Goal: Browse casually: Explore the website without a specific task or goal

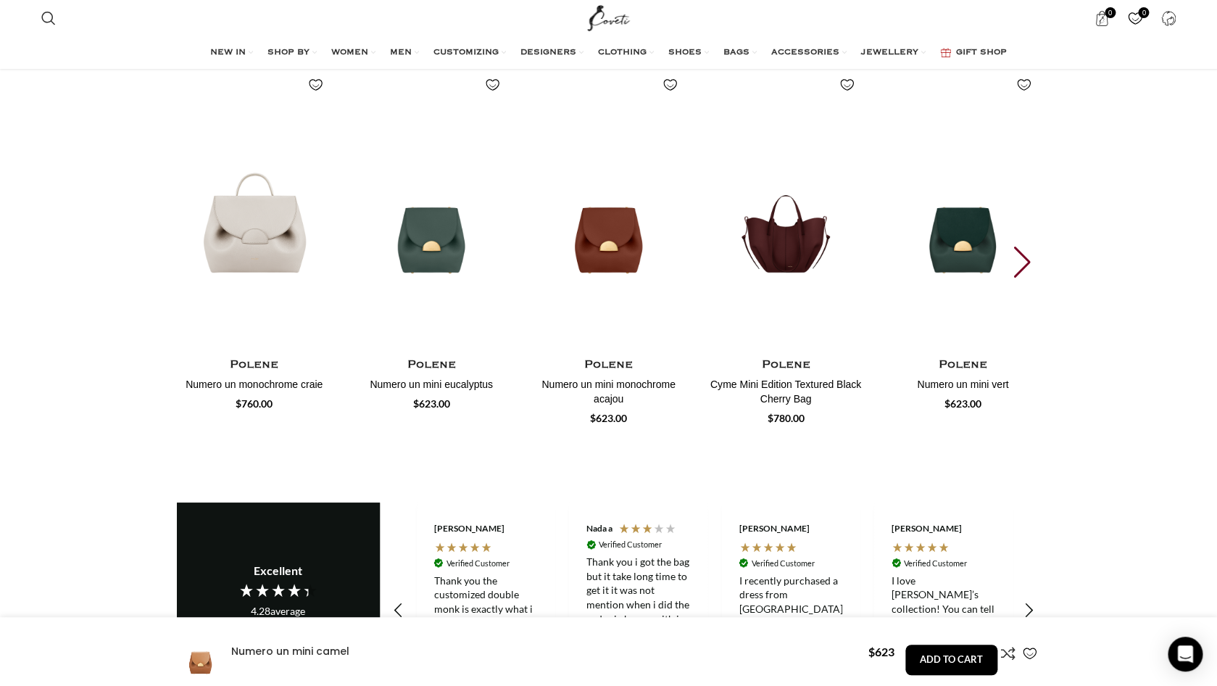
scroll to position [0, 305]
click at [1026, 257] on div "Next slide" at bounding box center [1024, 262] width 20 height 32
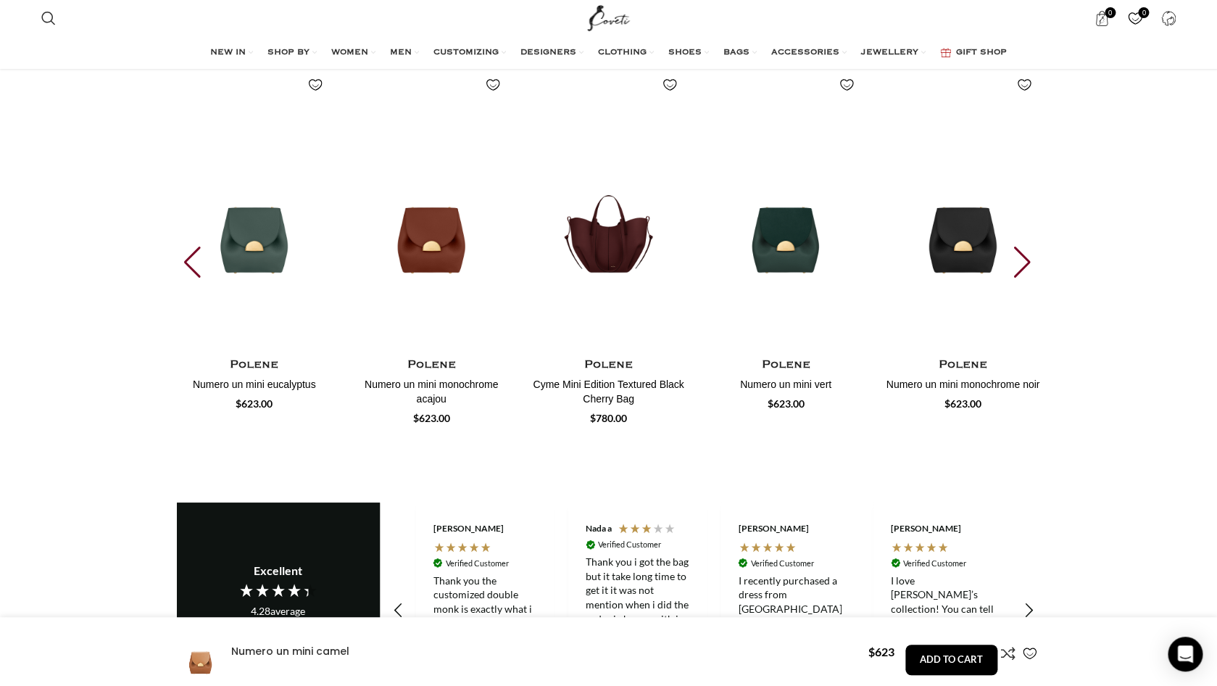
click at [1026, 257] on div "Next slide" at bounding box center [1024, 262] width 20 height 32
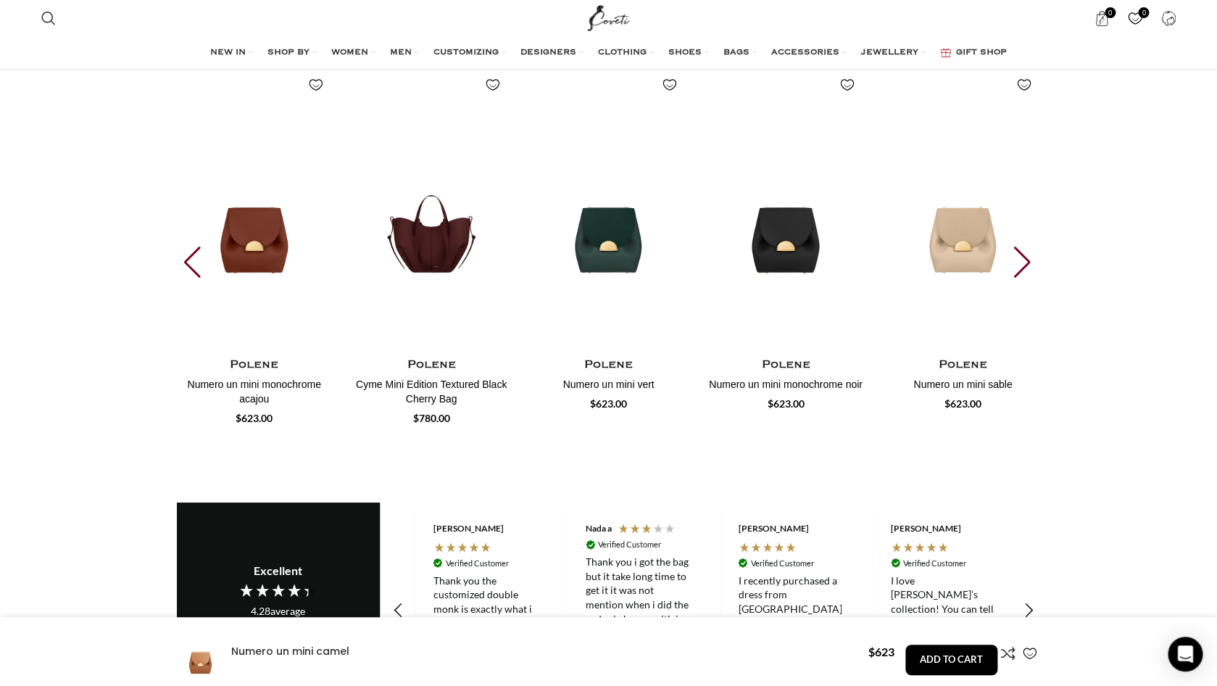
click at [1026, 257] on div "Next slide" at bounding box center [1024, 262] width 20 height 32
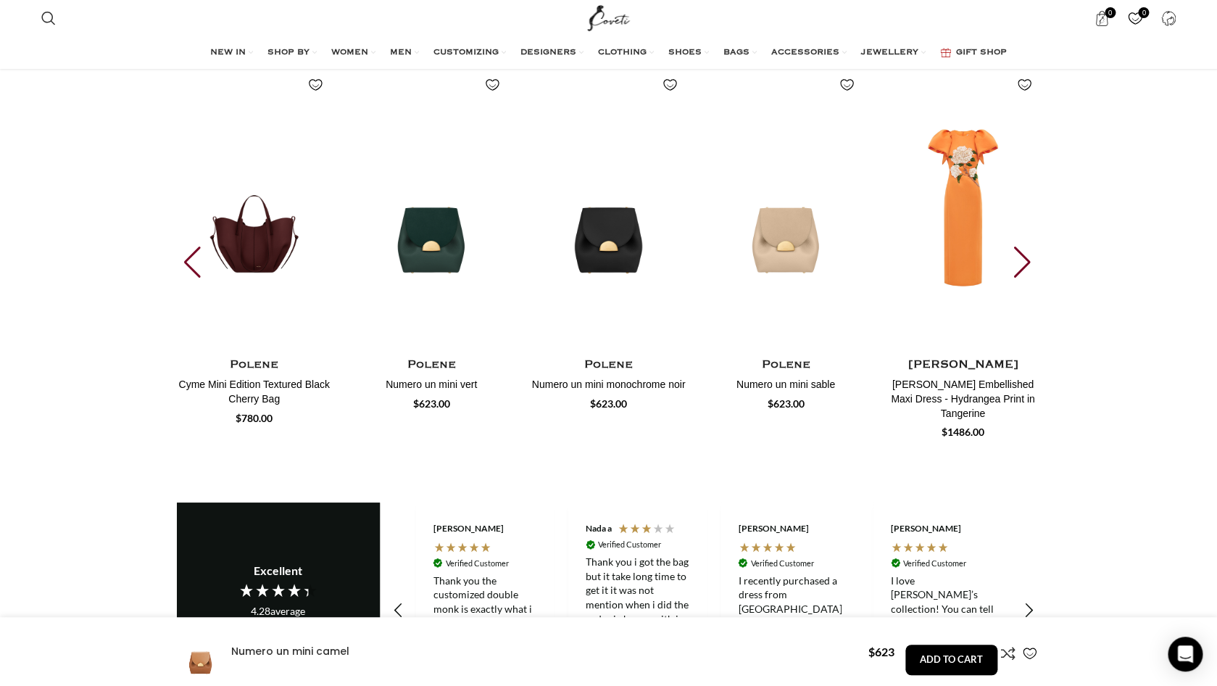
click at [1026, 257] on div "Next slide" at bounding box center [1024, 262] width 20 height 32
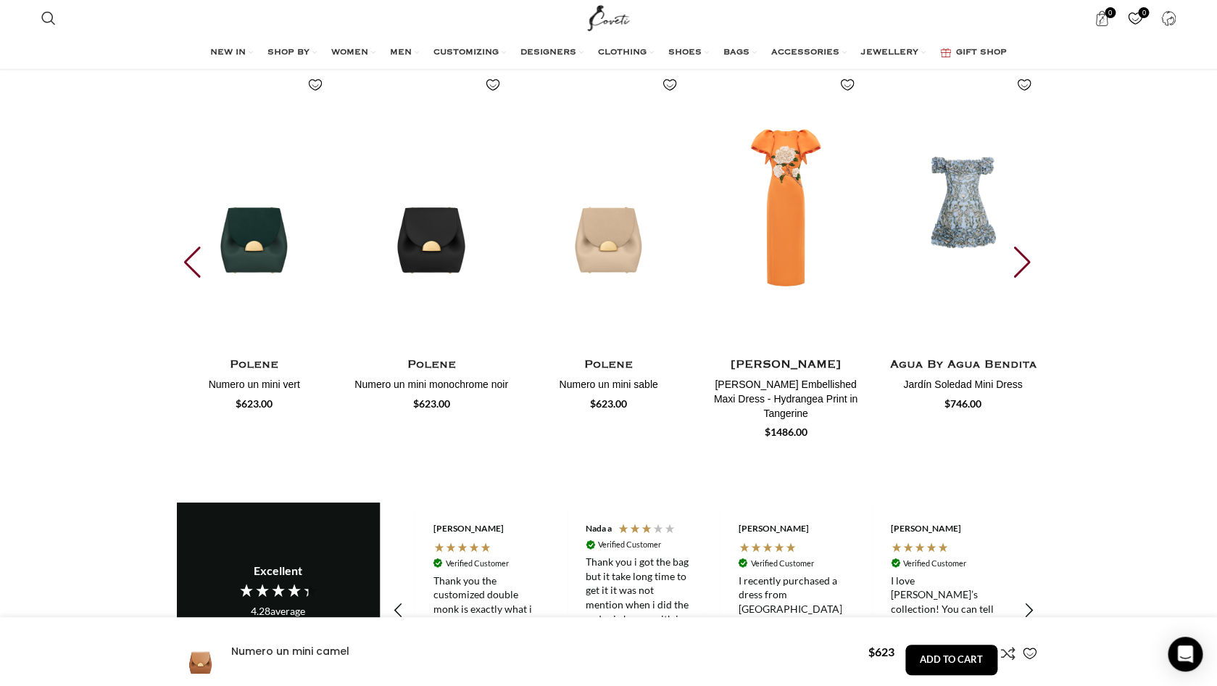
click at [1026, 257] on div "Next slide" at bounding box center [1024, 262] width 20 height 32
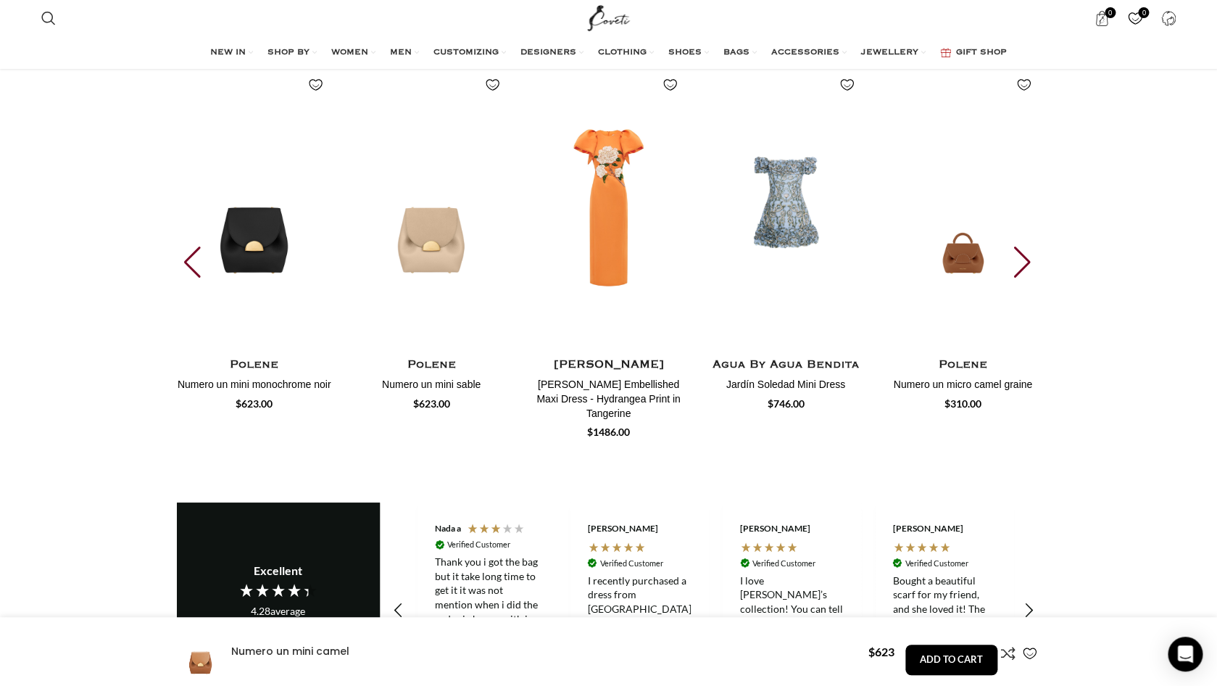
scroll to position [0, 457]
click at [1026, 257] on div "Next slide" at bounding box center [1024, 262] width 20 height 32
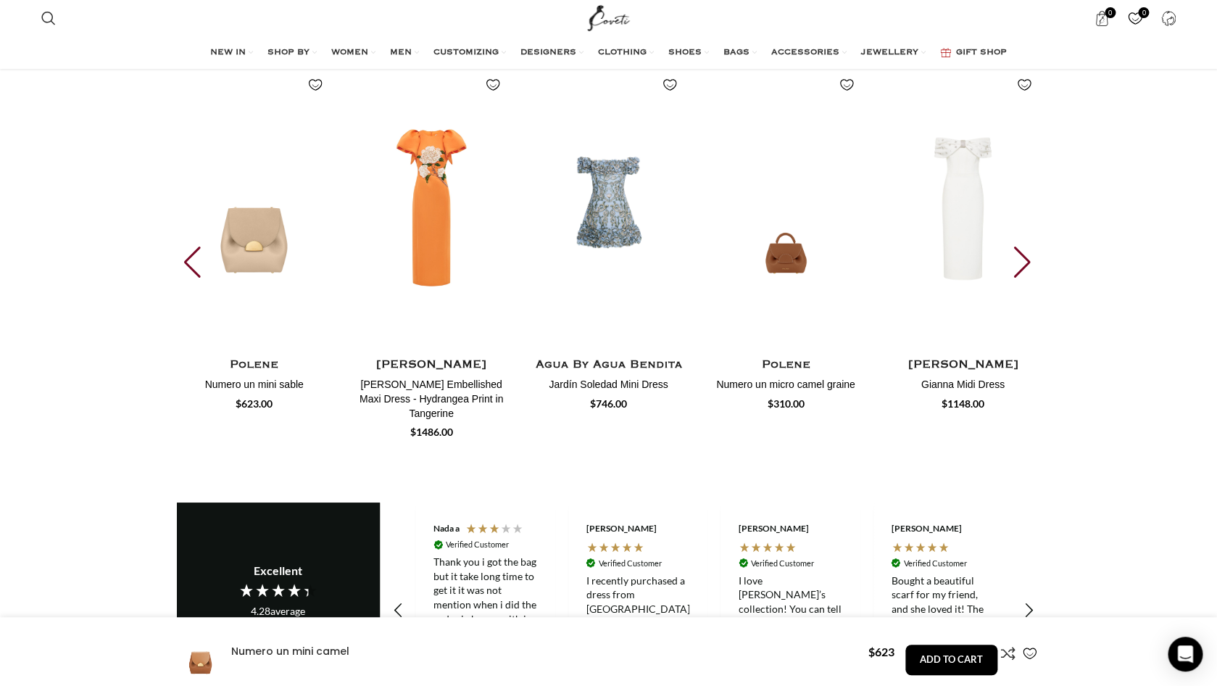
click at [1026, 257] on div "Next slide" at bounding box center [1024, 262] width 20 height 32
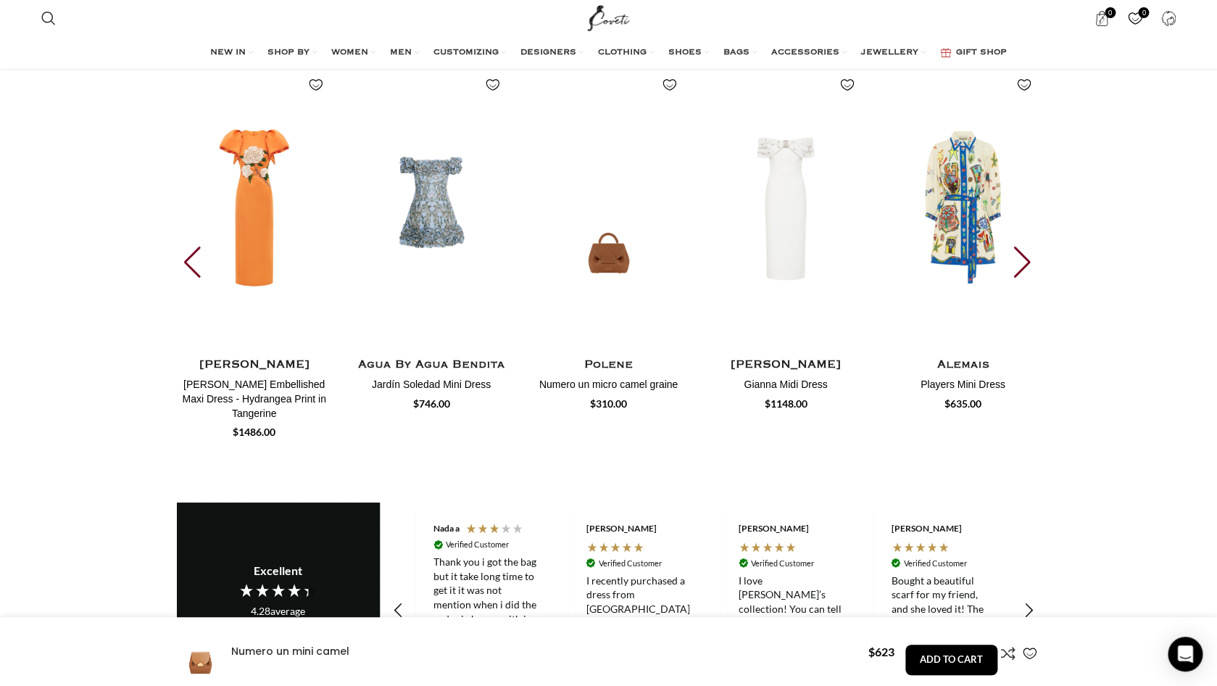
click at [1026, 257] on div "Next slide" at bounding box center [1024, 262] width 20 height 32
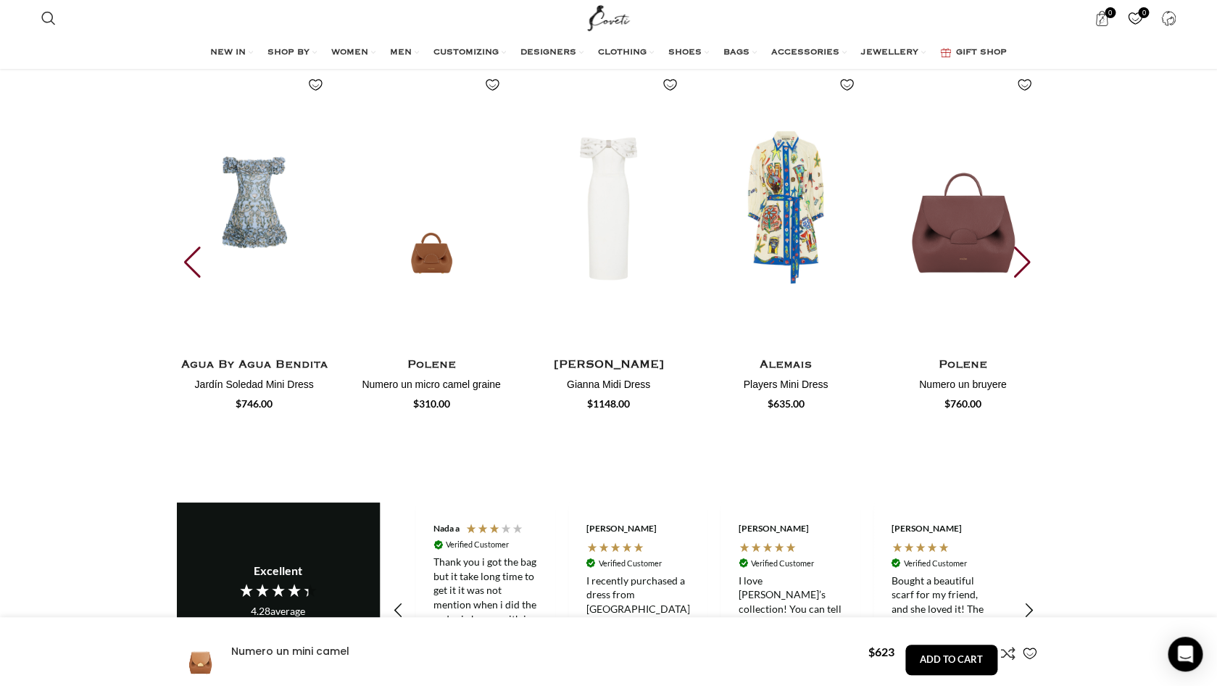
click at [1026, 257] on div "Next slide" at bounding box center [1024, 262] width 20 height 32
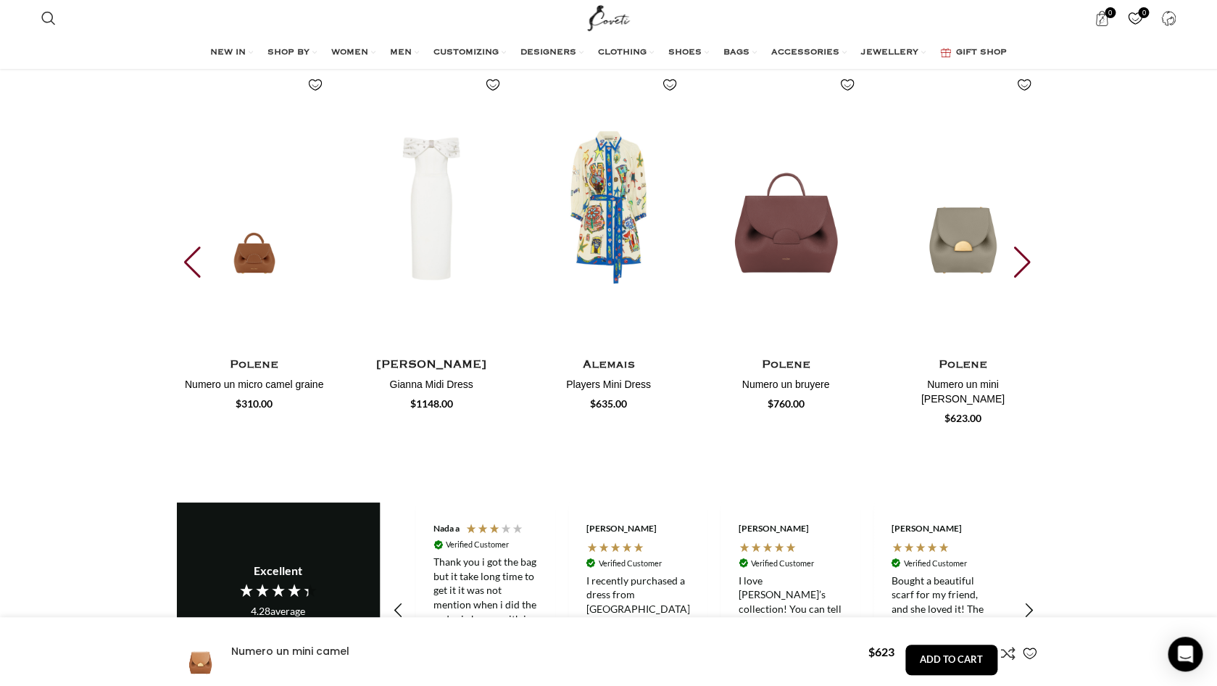
click at [1026, 257] on div "Next slide" at bounding box center [1024, 262] width 20 height 32
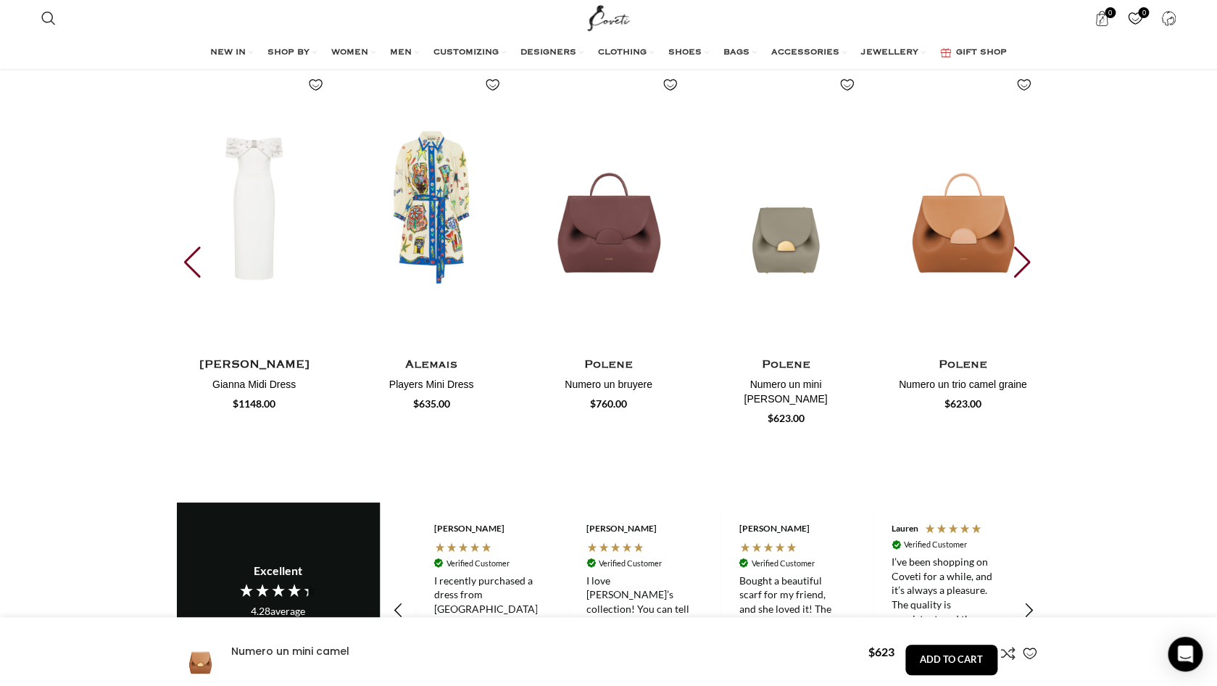
scroll to position [0, 610]
click at [1026, 257] on div "Next slide" at bounding box center [1024, 262] width 20 height 32
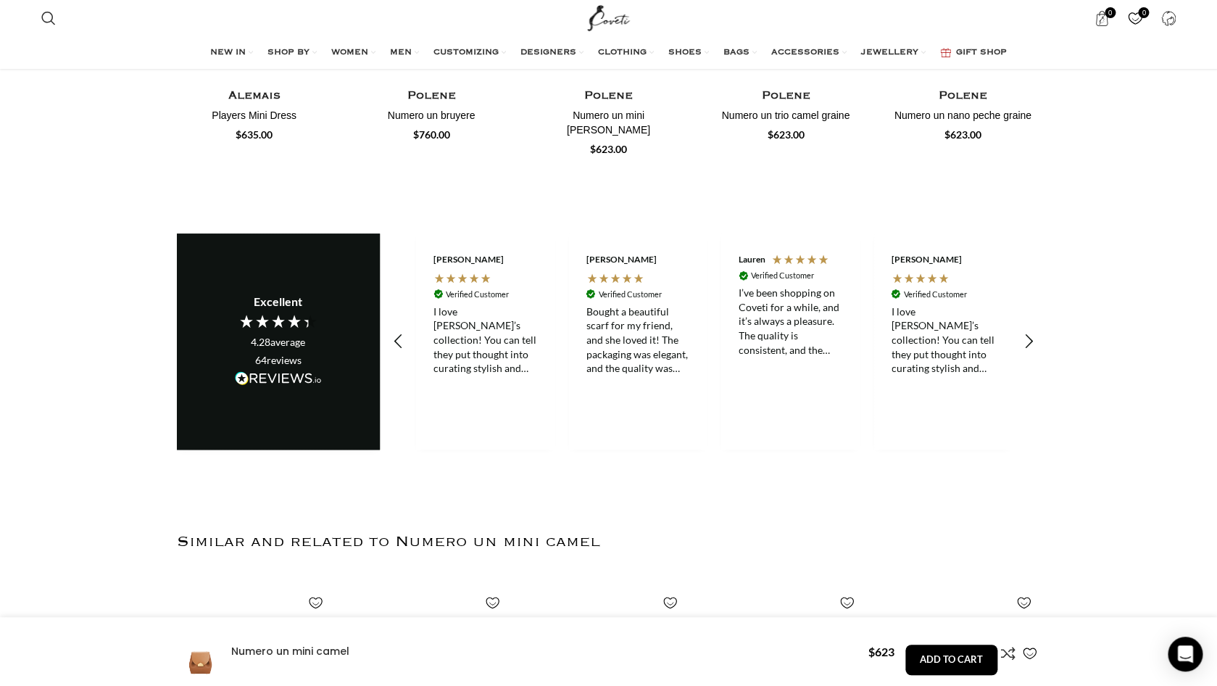
scroll to position [0, 762]
click at [396, 331] on icon "REVIEWS.io Carousel Scroll Left" at bounding box center [398, 341] width 20 height 20
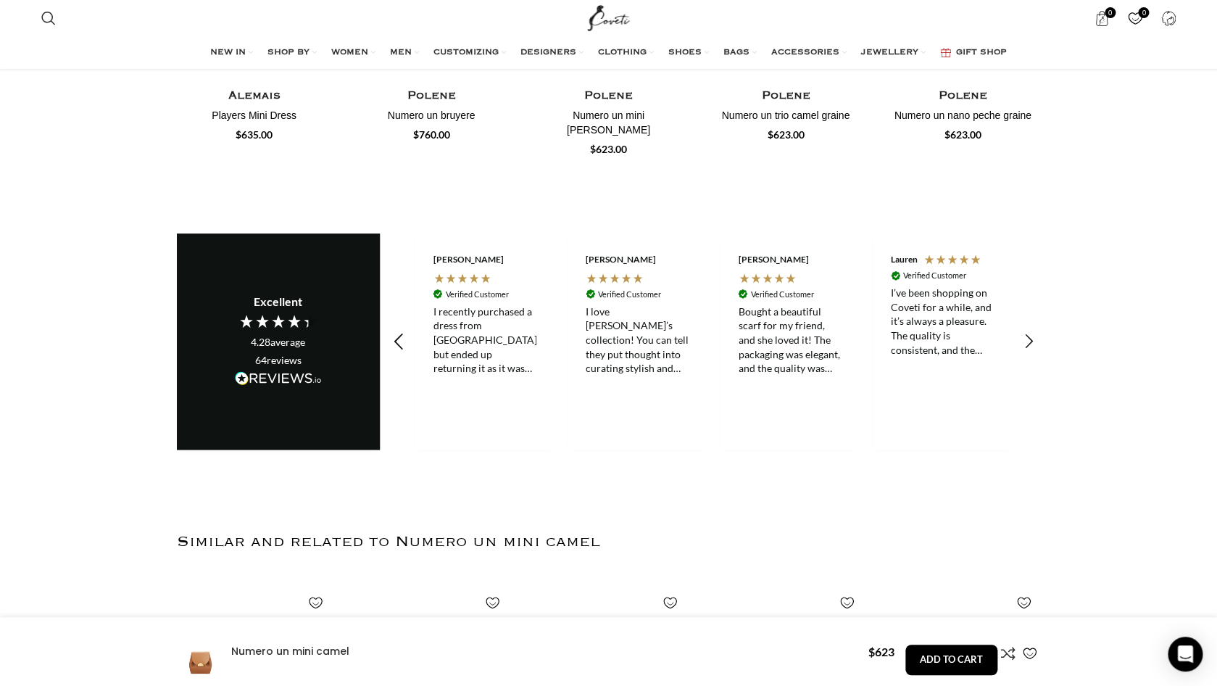
scroll to position [0, 610]
click at [1033, 331] on icon "REVIEWS.io Carousel Scroll Right" at bounding box center [1029, 341] width 20 height 20
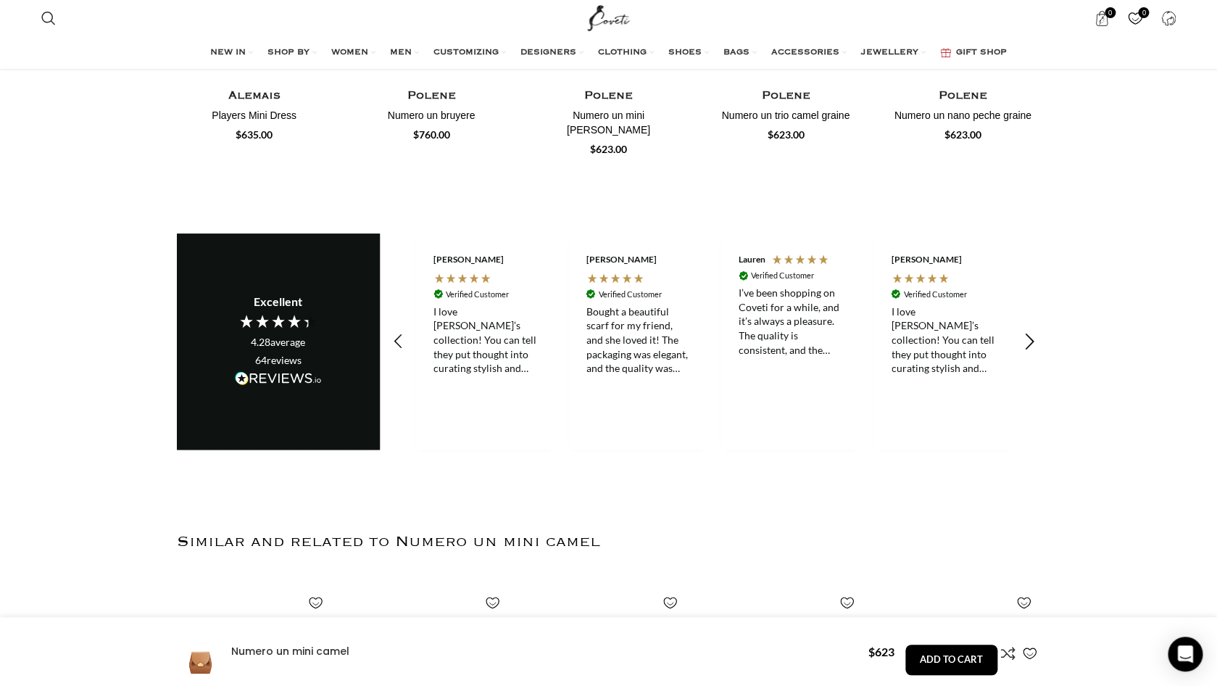
click at [1033, 331] on icon "REVIEWS.io Carousel Scroll Right" at bounding box center [1029, 341] width 20 height 20
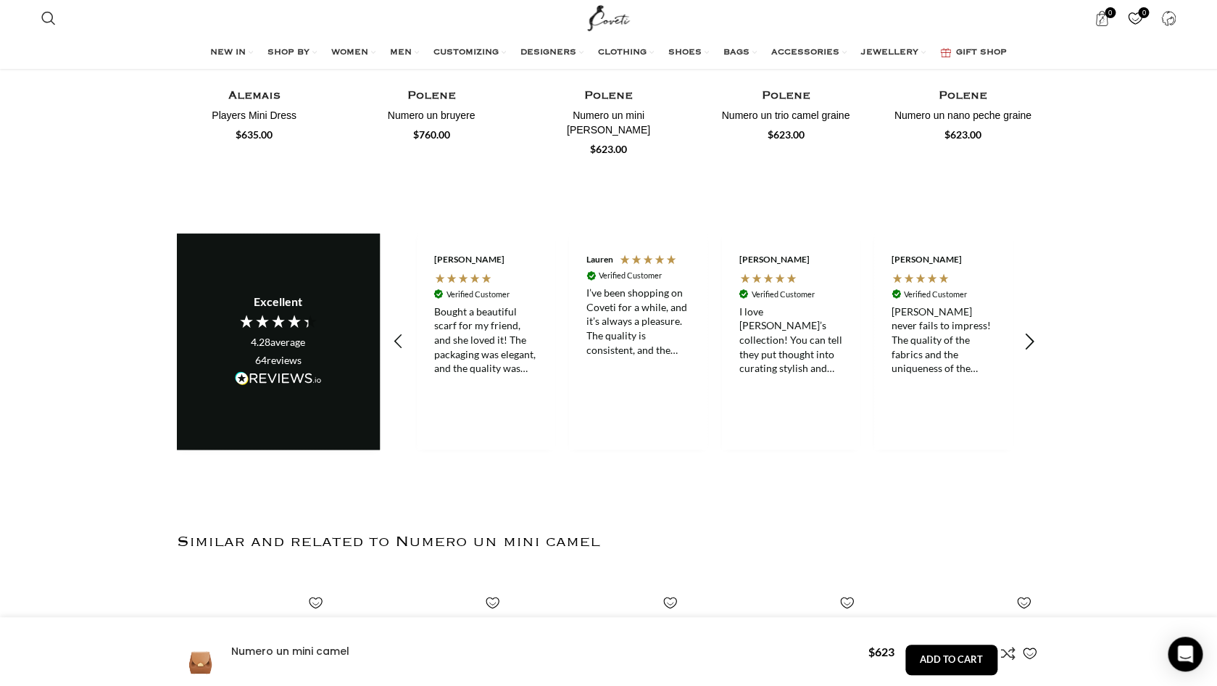
click at [1033, 331] on icon "REVIEWS.io Carousel Scroll Right" at bounding box center [1029, 341] width 20 height 20
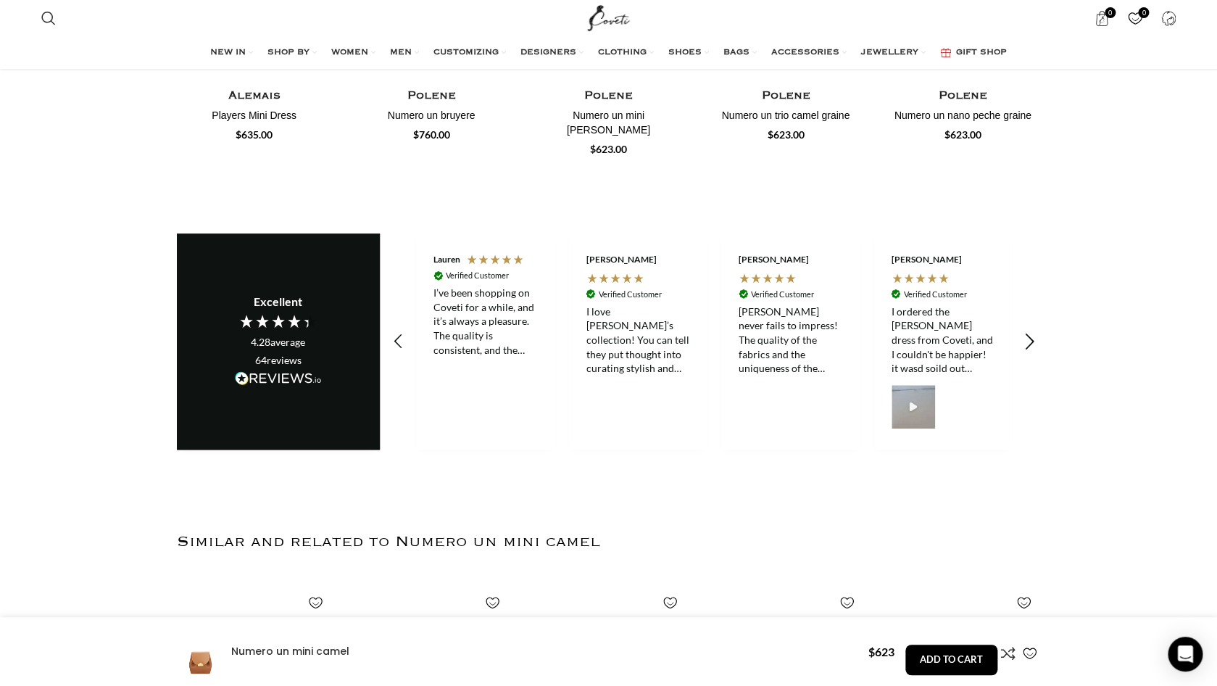
click at [1033, 321] on div "REVIEWS.io Carousel Scroll Right" at bounding box center [1028, 341] width 40 height 40
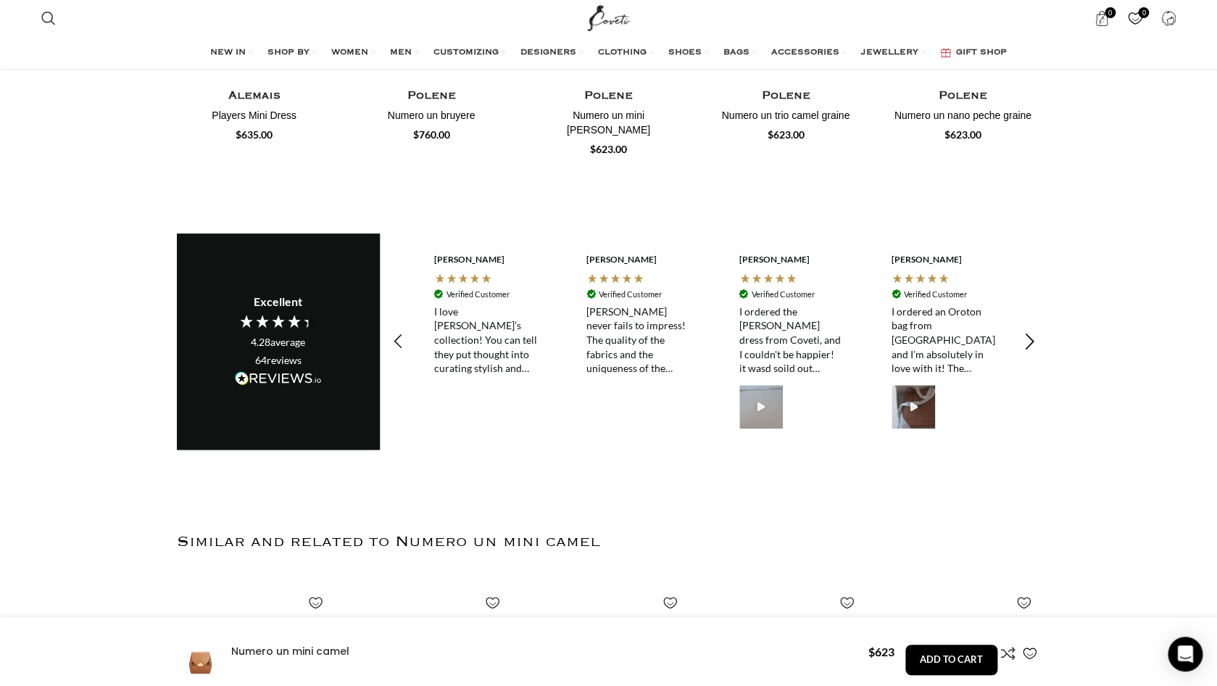
scroll to position [0, 1220]
